Goal: Task Accomplishment & Management: Manage account settings

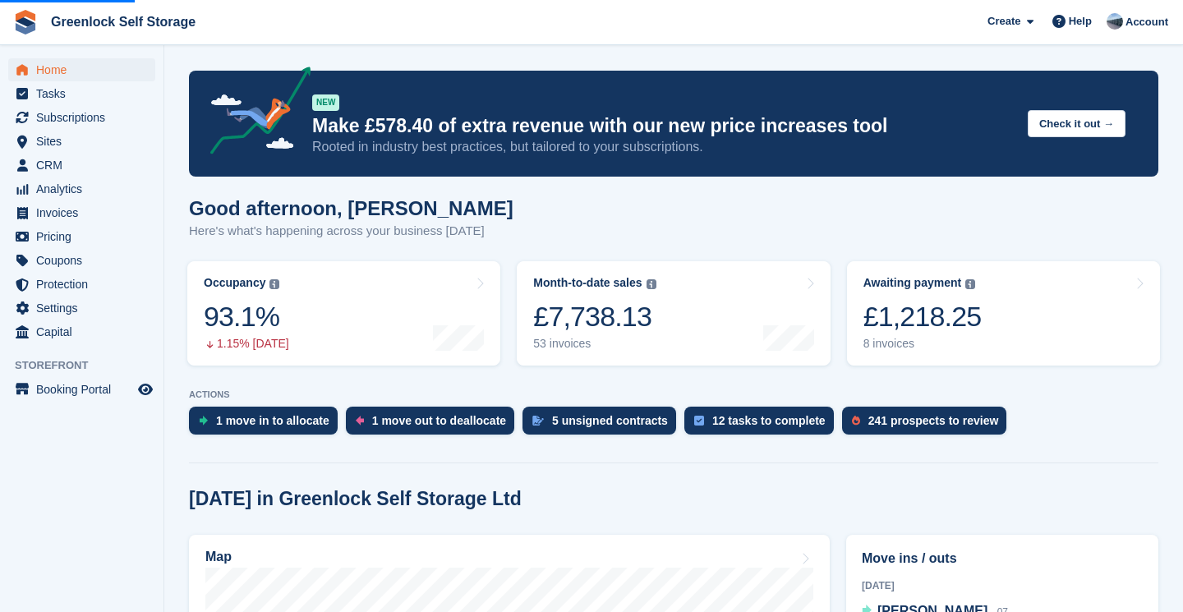
scroll to position [390, 0]
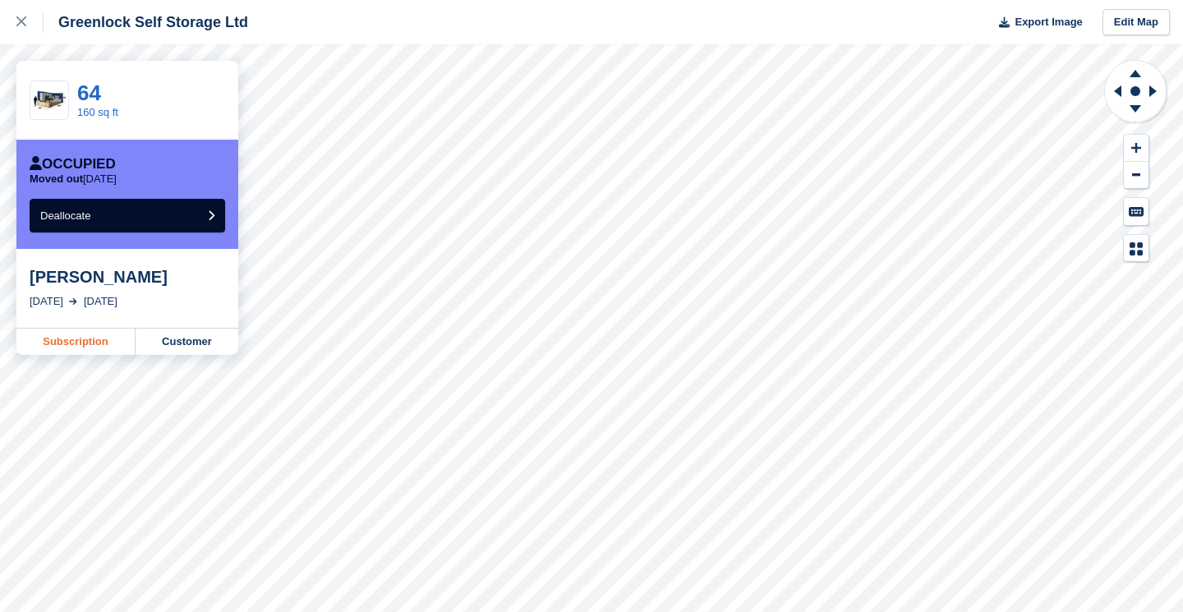
click at [98, 345] on link "Subscription" at bounding box center [75, 342] width 119 height 26
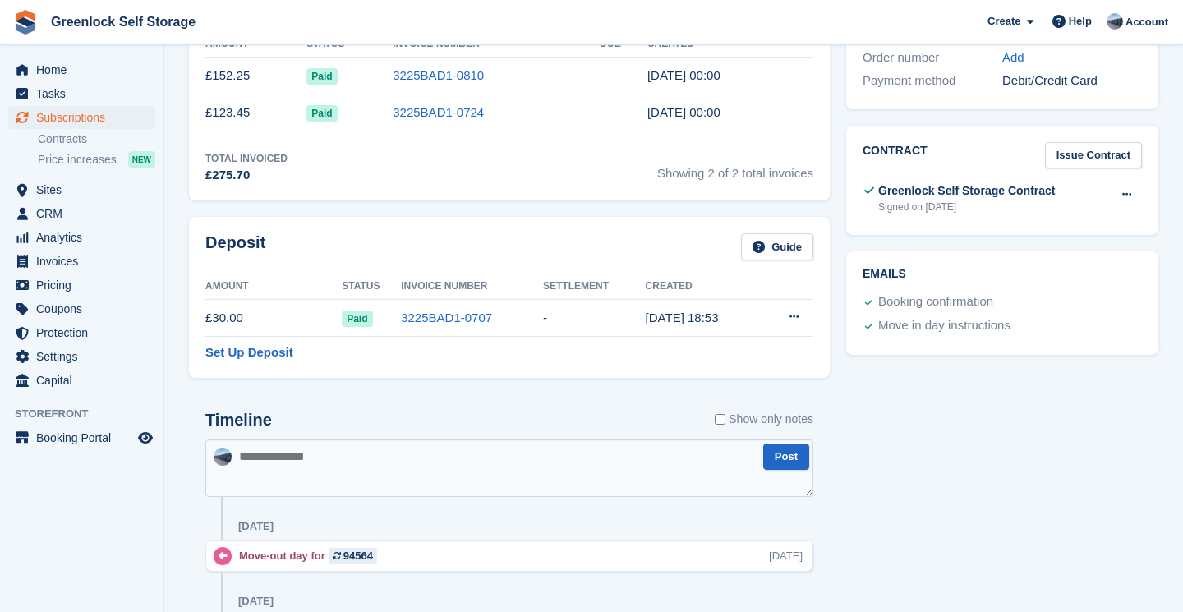
scroll to position [587, 0]
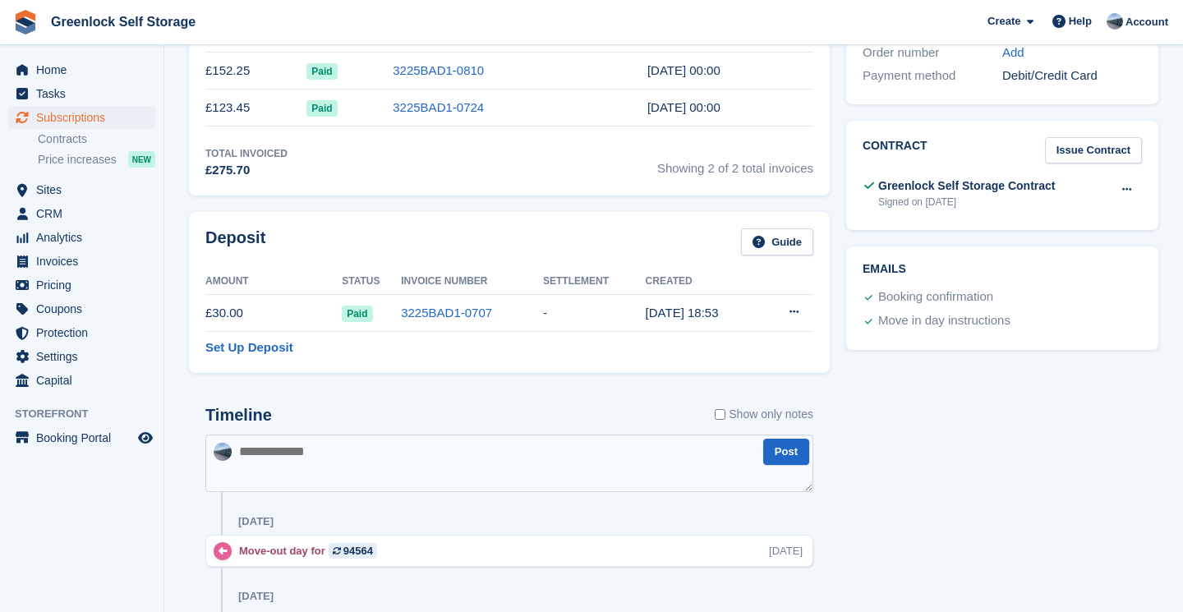
click at [793, 315] on icon at bounding box center [794, 311] width 9 height 11
click at [730, 336] on p "Settle deposit" at bounding box center [730, 344] width 143 height 21
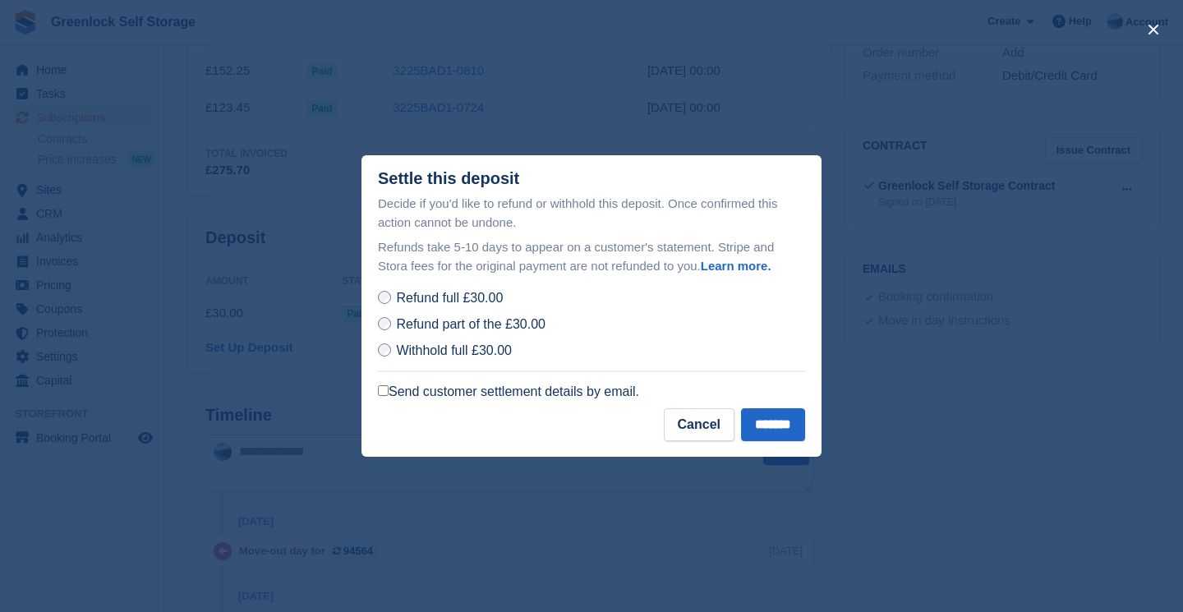
click at [506, 391] on label "Send customer settlement details by email." at bounding box center [508, 392] width 261 height 16
click at [767, 425] on input "*******" at bounding box center [773, 424] width 64 height 33
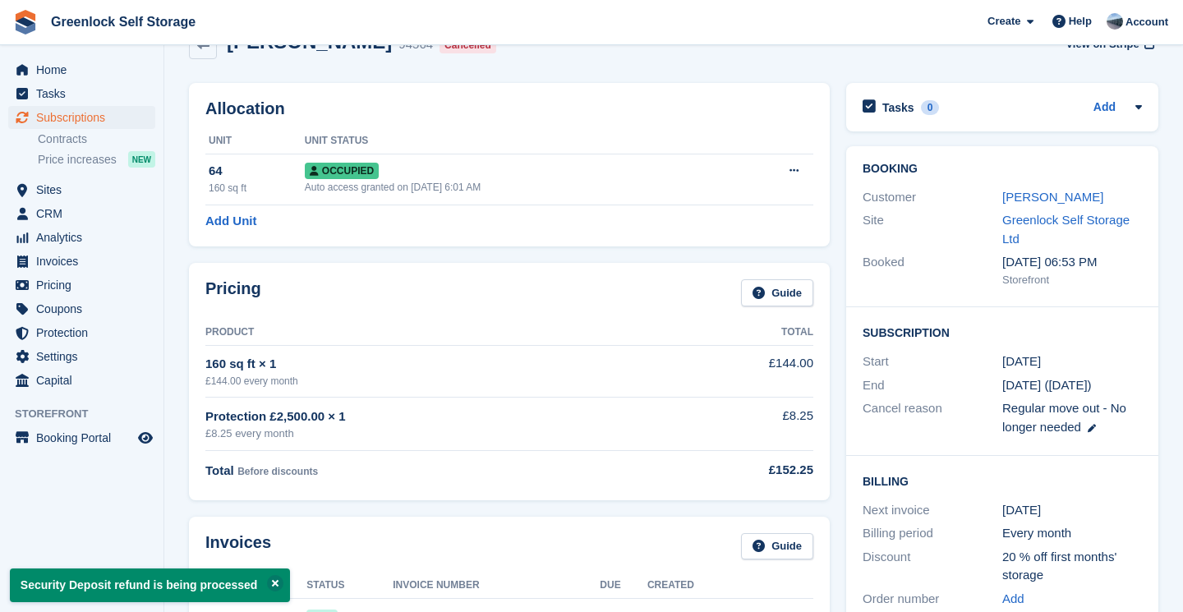
scroll to position [0, 0]
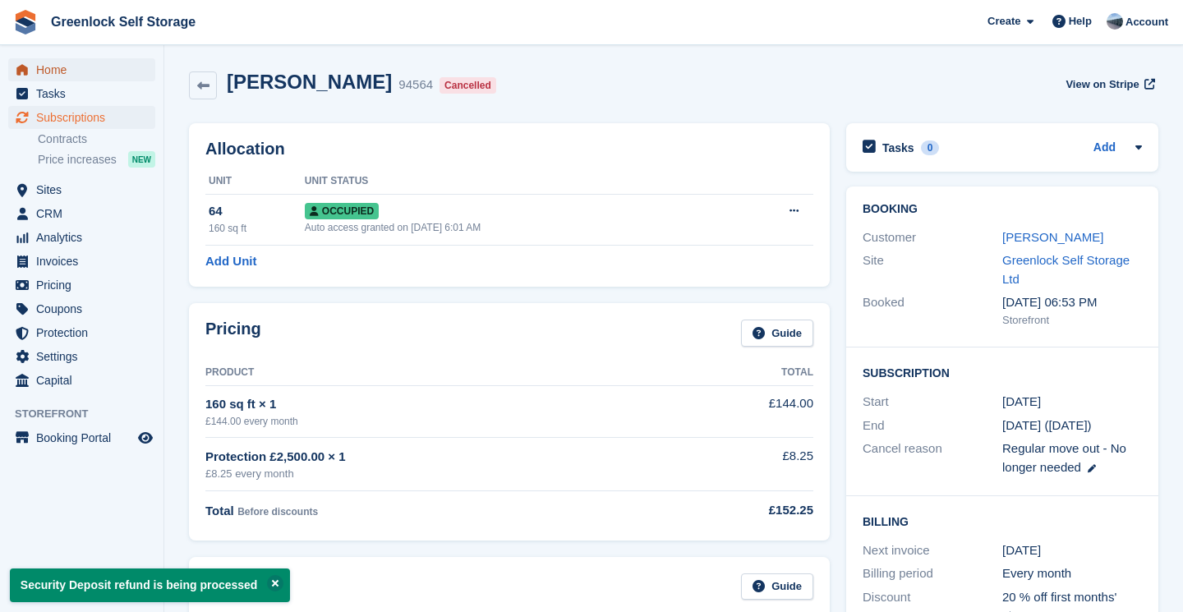
click at [49, 71] on span "Home" at bounding box center [85, 69] width 99 height 23
